Goal: Check status: Check status

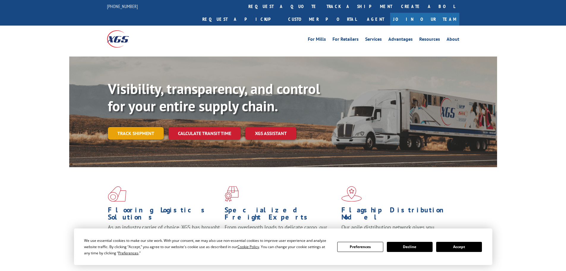
click at [132, 127] on link "Track shipment" at bounding box center [136, 133] width 56 height 12
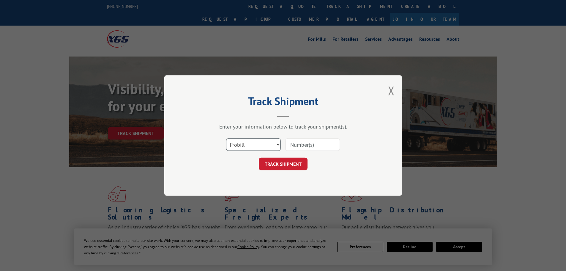
click at [273, 147] on select "Select category... Probill BOL PO" at bounding box center [253, 144] width 55 height 12
select select "bol"
click at [226, 138] on select "Select category... Probill BOL PO" at bounding box center [253, 144] width 55 height 12
click at [304, 143] on input at bounding box center [312, 144] width 55 height 12
paste input "2870862"
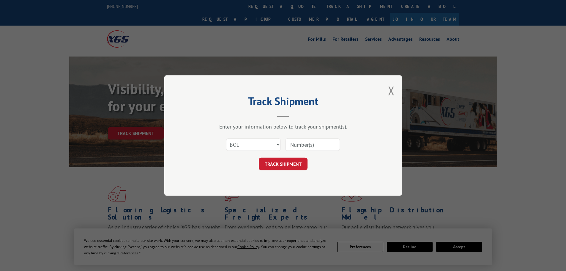
type input "2870862"
click at [294, 161] on button "TRACK SHIPMENT" at bounding box center [283, 163] width 49 height 12
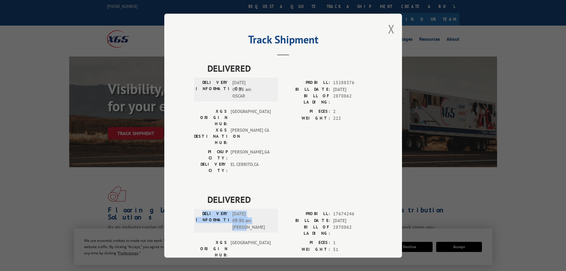
drag, startPoint x: 208, startPoint y: 179, endPoint x: 253, endPoint y: 192, distance: 46.7
click at [253, 210] on div "DELIVERY INFORMATION: [DATE] 09:30 am [PERSON_NAME]" at bounding box center [236, 220] width 80 height 20
copy div "DELIVERY INFORMATION: [DATE] 09:30 am [PERSON_NAME]"
click at [388, 29] on button "Close modal" at bounding box center [391, 29] width 7 height 16
